Goal: Use online tool/utility: Use online tool/utility

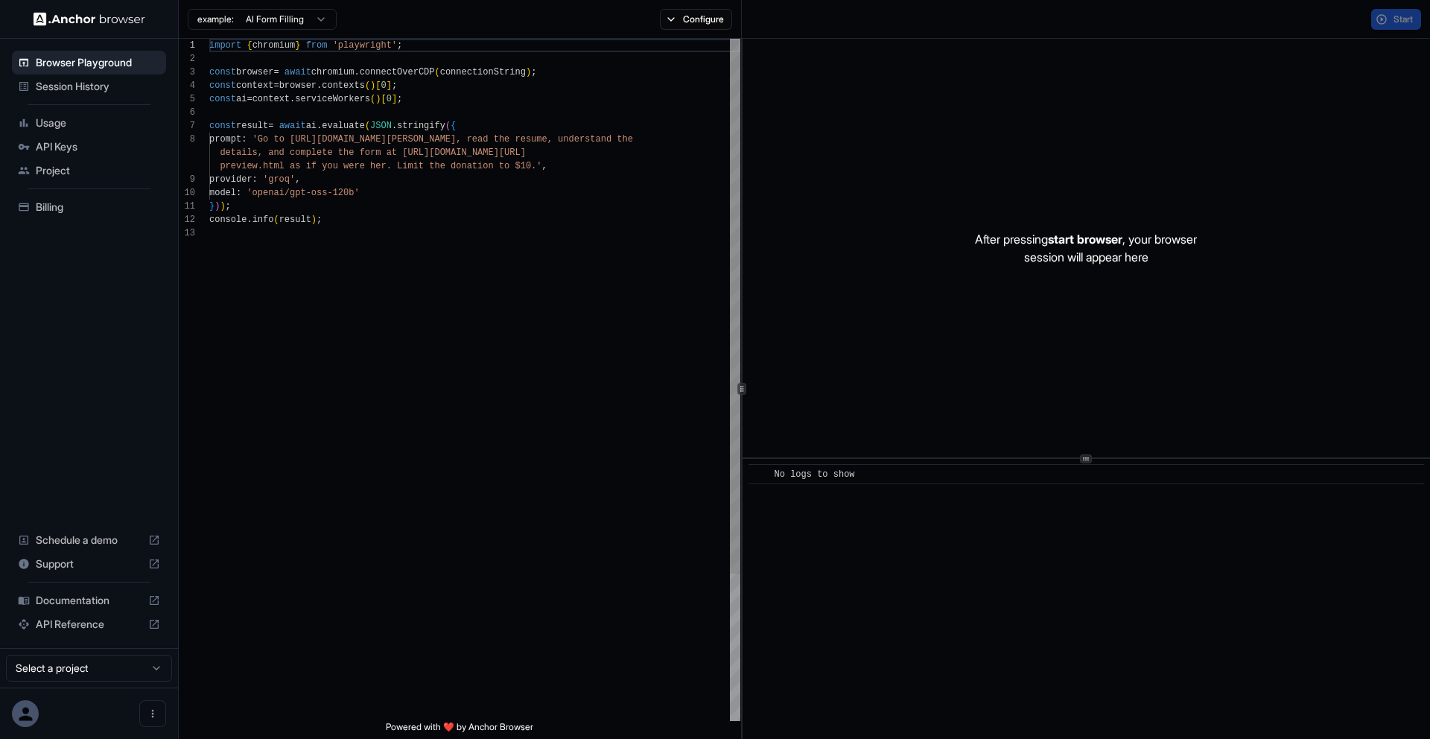
scroll to position [107, 0]
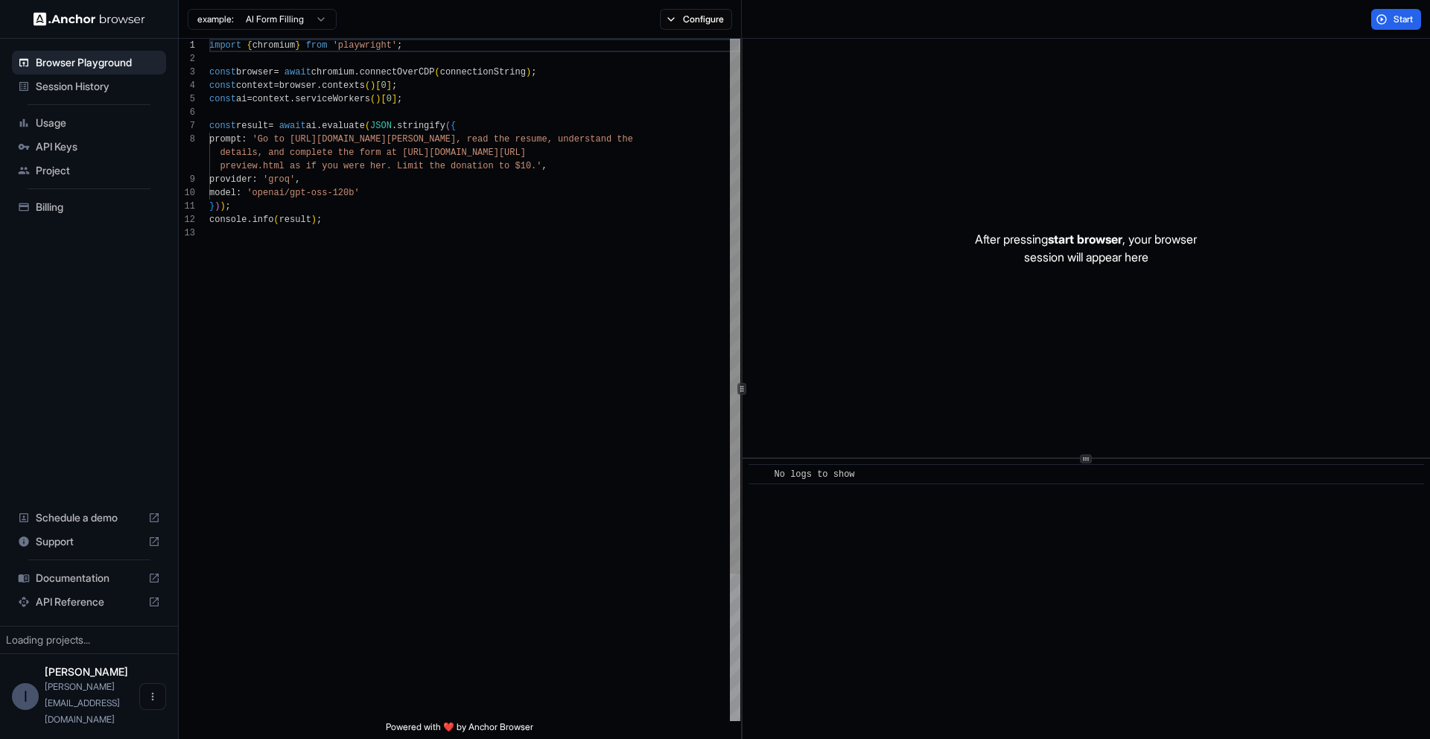
scroll to position [107, 0]
click at [685, 22] on button "Configure" at bounding box center [696, 19] width 72 height 21
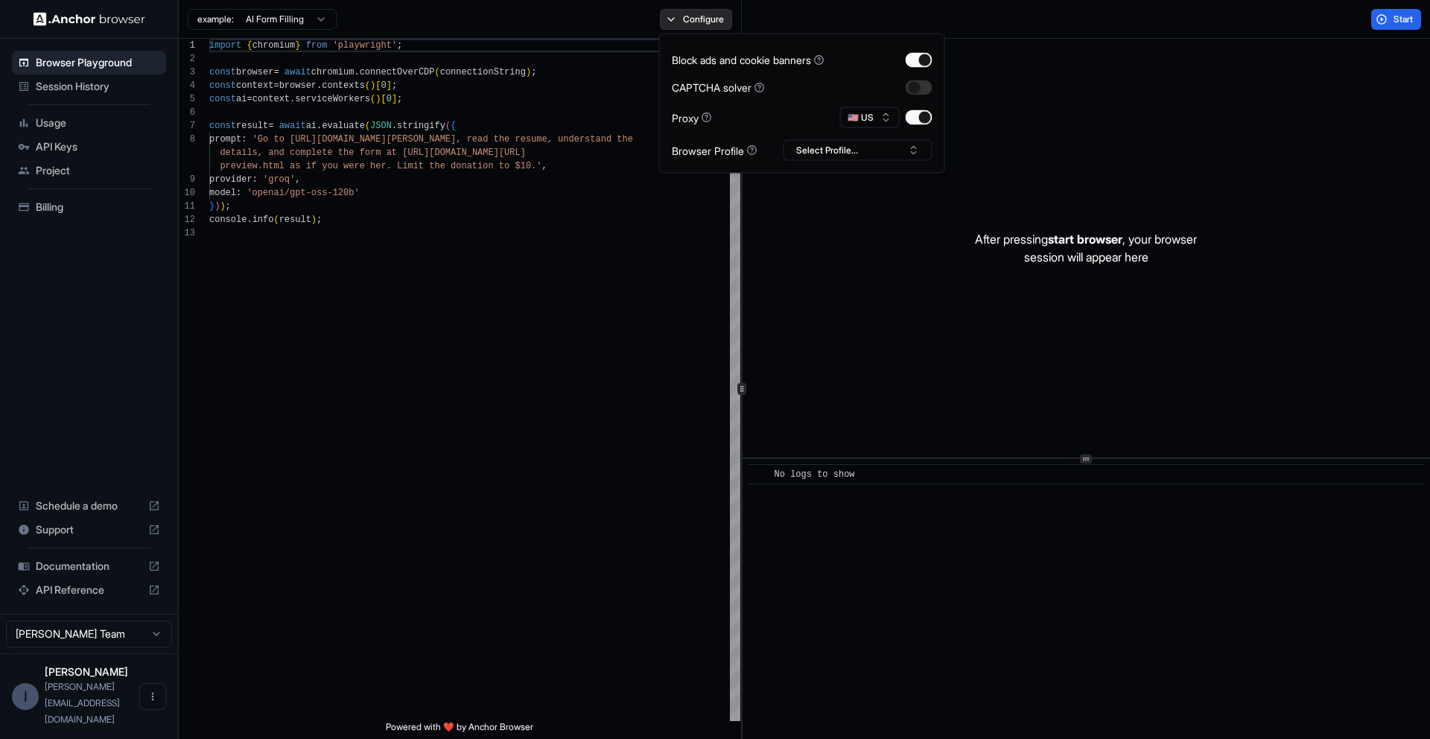
click at [685, 22] on button "Configure" at bounding box center [696, 19] width 72 height 21
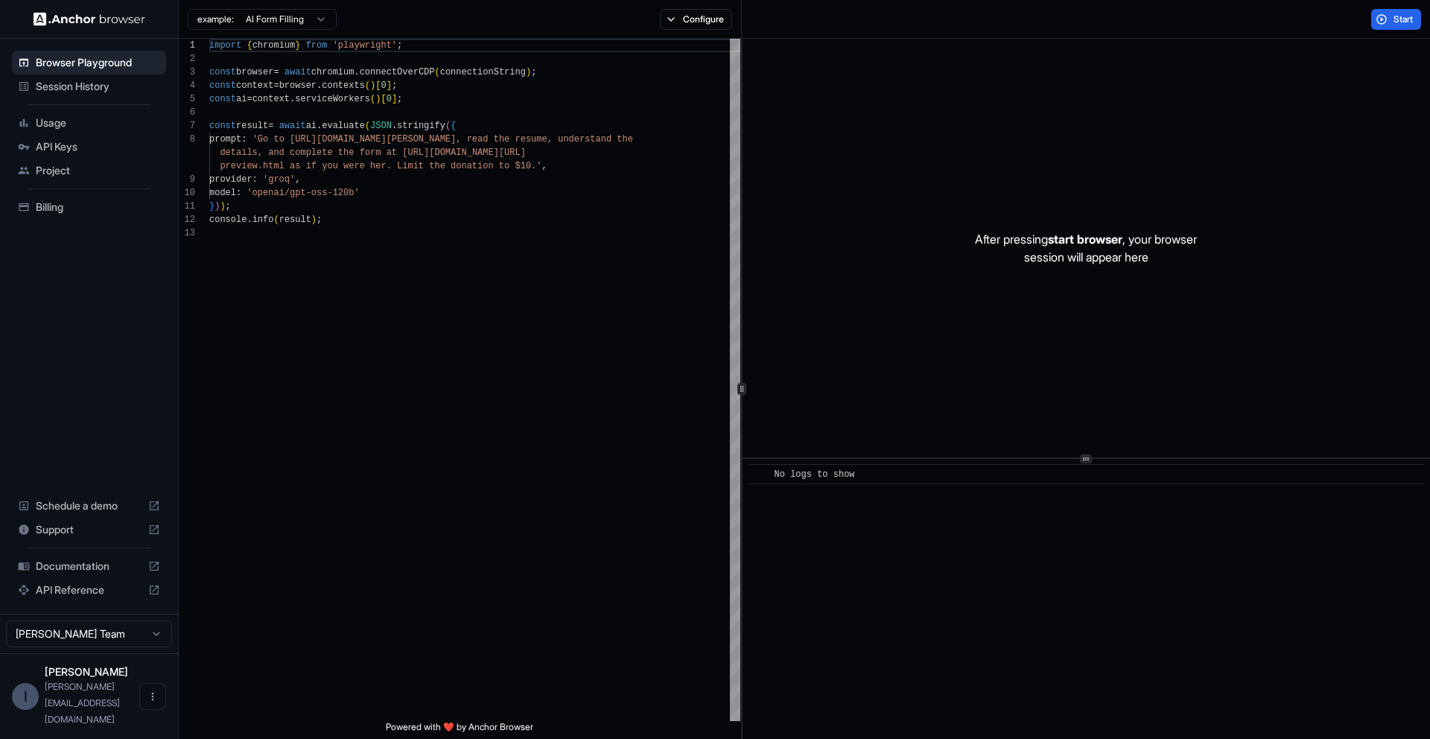
click at [301, 16] on html "Browser Playground Session History Usage API Keys Project Billing Schedule a de…" at bounding box center [715, 369] width 1430 height 739
click at [1390, 20] on button "Start" at bounding box center [1397, 19] width 50 height 21
click at [1390, 20] on div "Loading..." at bounding box center [1396, 19] width 51 height 21
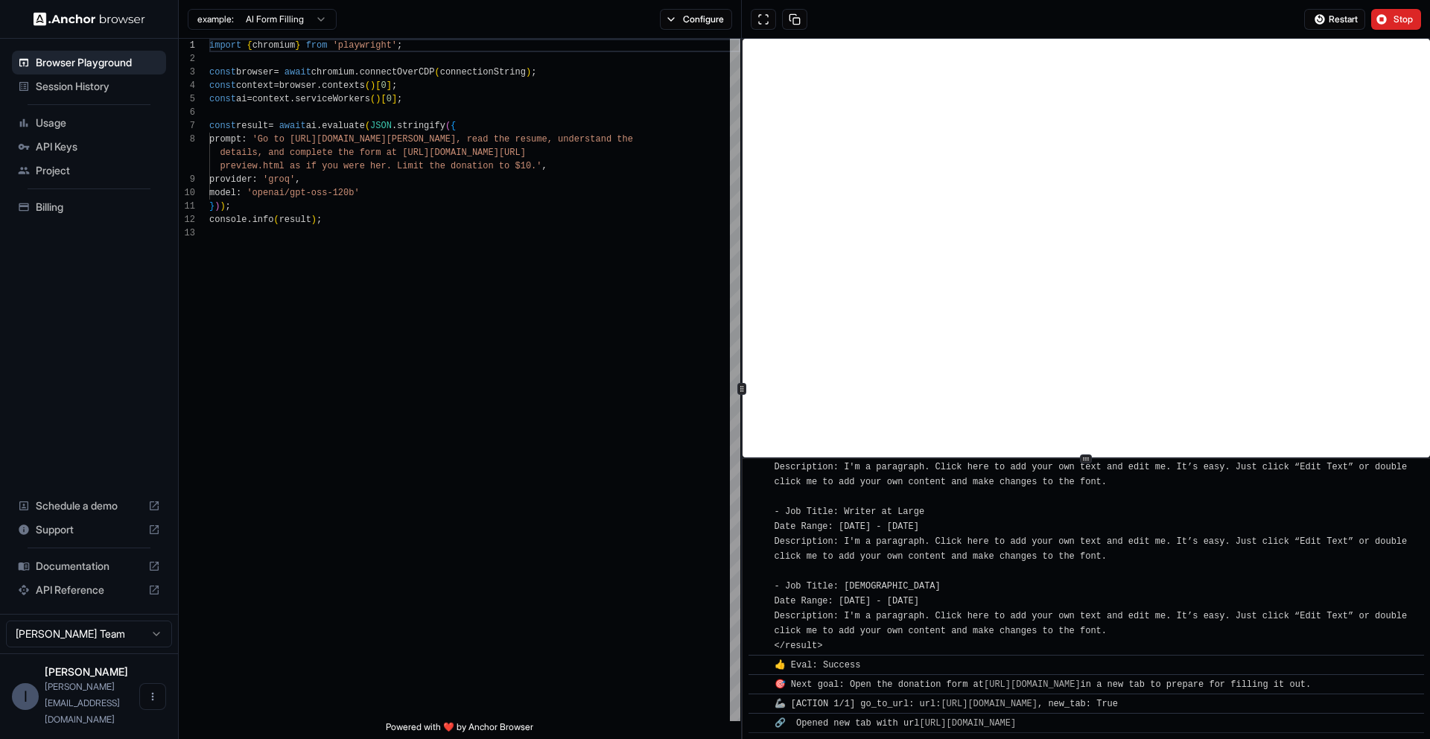
scroll to position [542, 0]
